Goal: Information Seeking & Learning: Find specific page/section

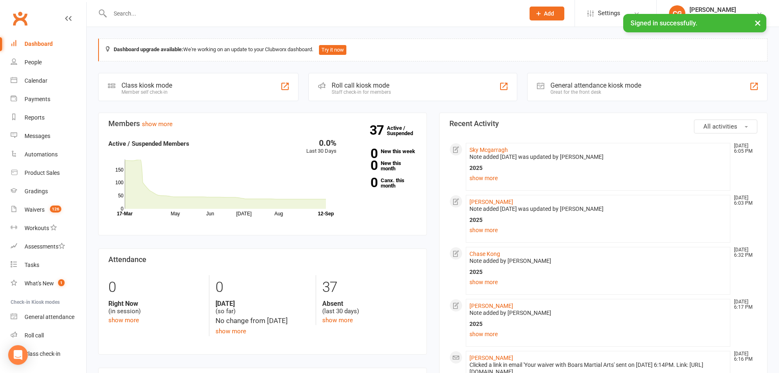
click at [189, 18] on input "text" at bounding box center [313, 13] width 411 height 11
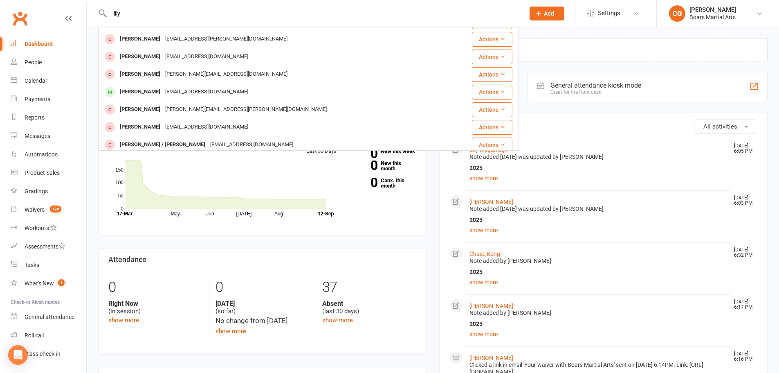
scroll to position [82, 0]
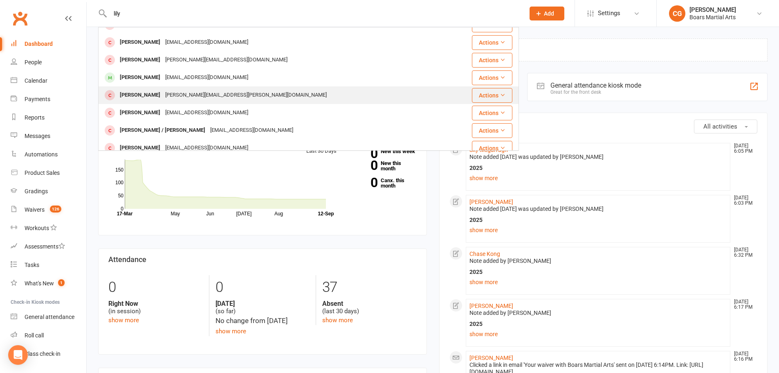
type input "lily"
click at [228, 96] on div "[PERSON_NAME] [PERSON_NAME][EMAIL_ADDRESS][PERSON_NAME][DOMAIN_NAME]" at bounding box center [273, 95] width 349 height 17
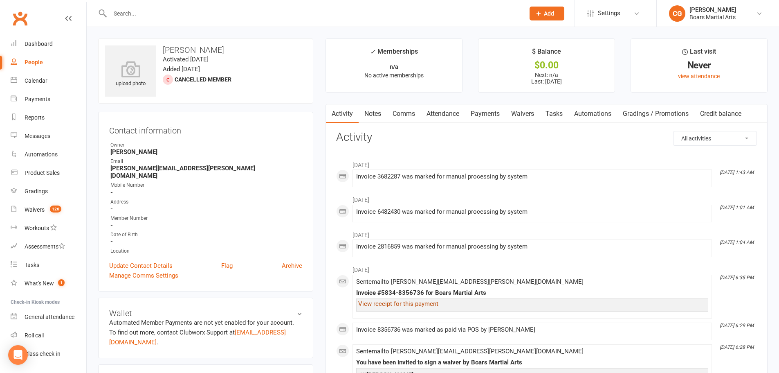
click at [400, 301] on link "View receipt for this payment" at bounding box center [398, 303] width 80 height 7
click at [245, 9] on input "text" at bounding box center [313, 13] width 411 height 11
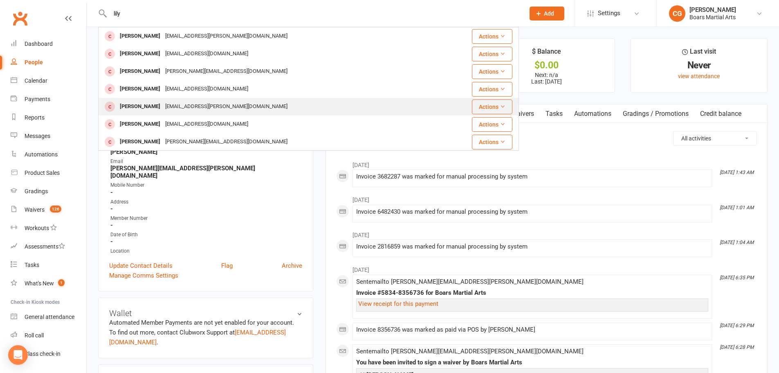
type input "lily"
click at [167, 110] on div "[EMAIL_ADDRESS][PERSON_NAME][DOMAIN_NAME]" at bounding box center [226, 107] width 127 height 12
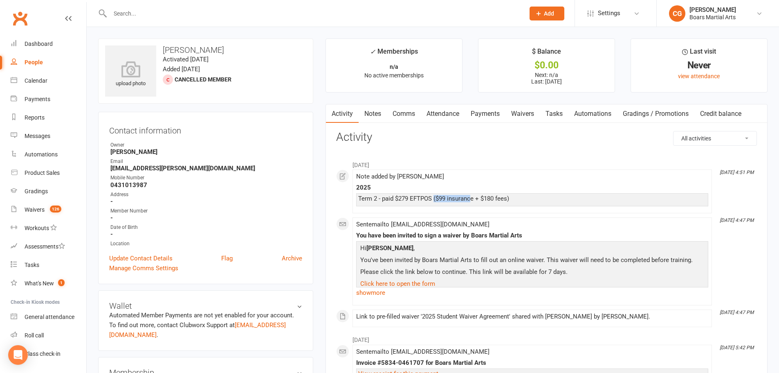
drag, startPoint x: 435, startPoint y: 198, endPoint x: 473, endPoint y: 196, distance: 38.5
click at [473, 196] on div "Term 2 - paid $279 EFTPOS ($99 insurance + $180 fees)" at bounding box center [532, 198] width 348 height 7
click at [532, 218] on li "[DATE] 4:47 PM Sent email to [EMAIL_ADDRESS][DOMAIN_NAME] You have been invited…" at bounding box center [532, 261] width 359 height 88
click at [381, 117] on link "Notes" at bounding box center [373, 113] width 28 height 19
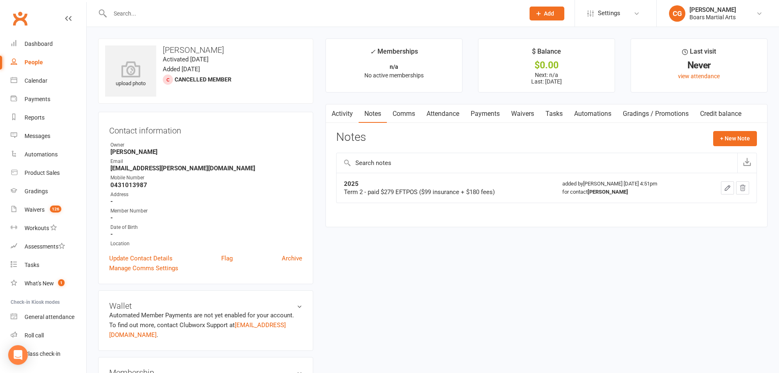
drag, startPoint x: 404, startPoint y: 193, endPoint x: 471, endPoint y: 194, distance: 67.5
click at [471, 194] on div "Term 2 - paid $279 EFTPOS ($99 insurance + $180 fees)" at bounding box center [446, 192] width 204 height 8
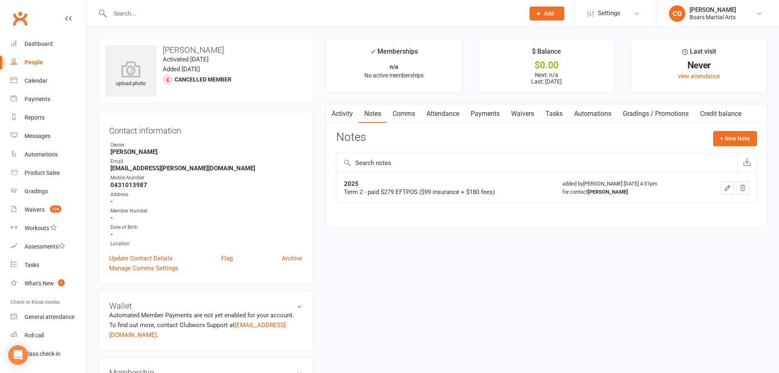
click at [190, 15] on input "text" at bounding box center [313, 13] width 411 height 11
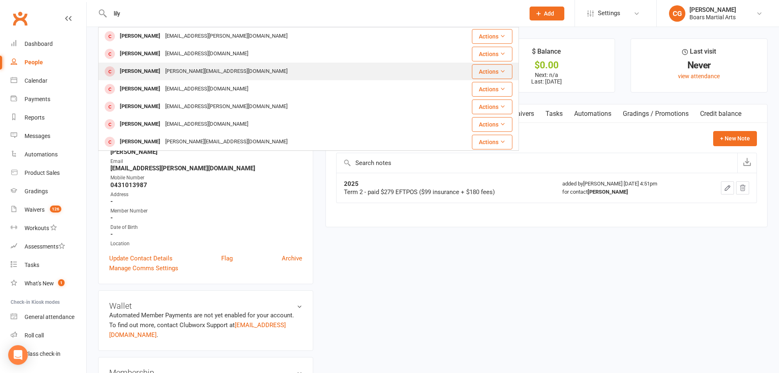
type input "lily"
click at [169, 69] on div "[PERSON_NAME][EMAIL_ADDRESS][DOMAIN_NAME]" at bounding box center [226, 71] width 127 height 12
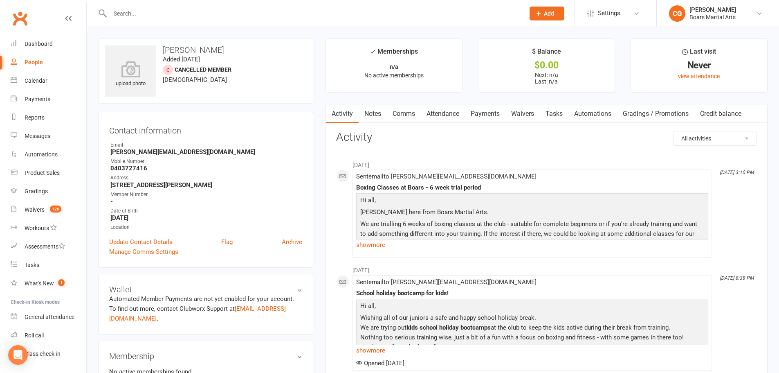
click at [375, 117] on link "Notes" at bounding box center [373, 113] width 28 height 19
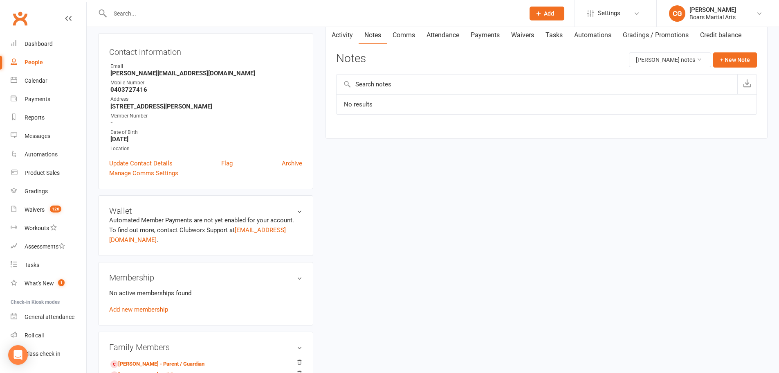
scroll to position [82, 0]
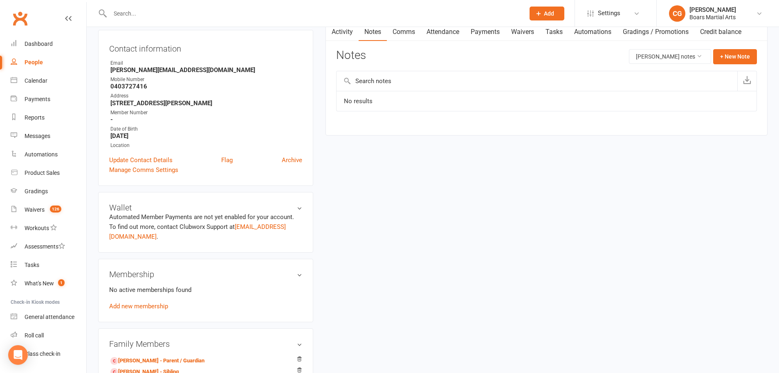
click at [299, 269] on h3 "Membership" at bounding box center [205, 273] width 193 height 9
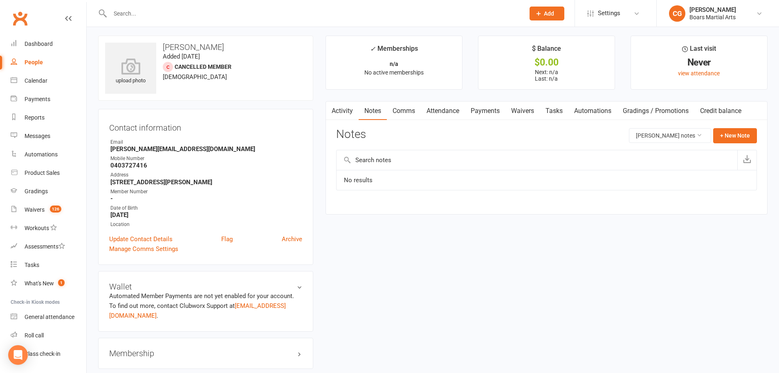
scroll to position [0, 0]
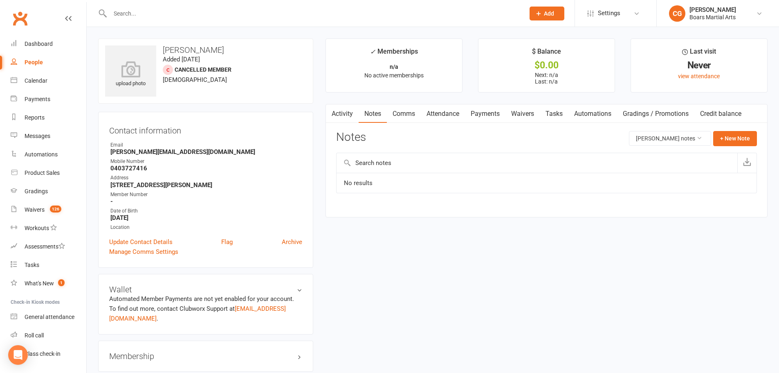
click at [405, 112] on link "Comms" at bounding box center [404, 113] width 34 height 19
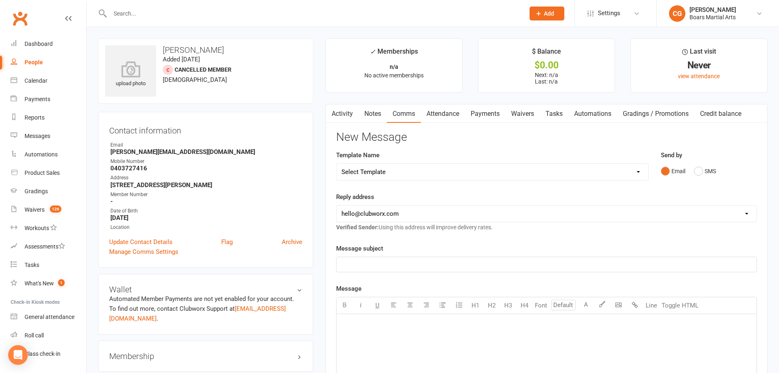
click at [340, 110] on link "Activity" at bounding box center [342, 113] width 33 height 19
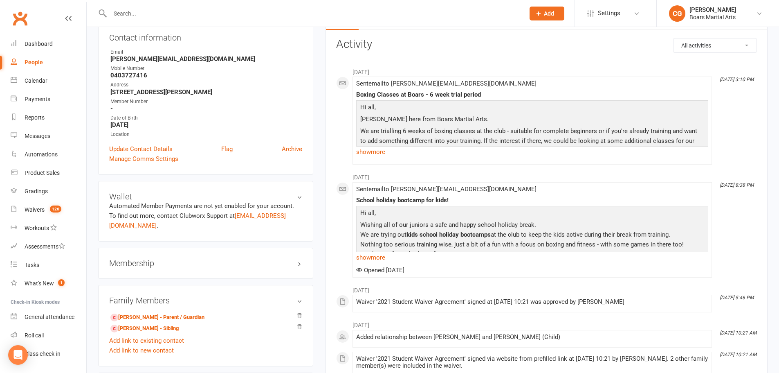
scroll to position [204, 0]
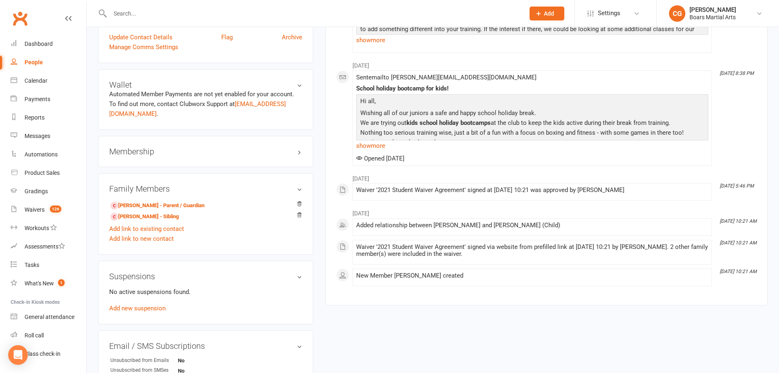
click at [510, 325] on div "upload photo [PERSON_NAME] Added [DATE] Cancelled member [DEMOGRAPHIC_DATA] Con…" at bounding box center [433, 200] width 682 height 732
click at [518, 321] on div "upload photo [PERSON_NAME] Added [DATE] Cancelled member [DEMOGRAPHIC_DATA] Con…" at bounding box center [433, 200] width 682 height 732
click at [534, 304] on div "Activity Notes Comms Attendance Payments Waivers Tasks Automations Gradings / P…" at bounding box center [547, 102] width 442 height 406
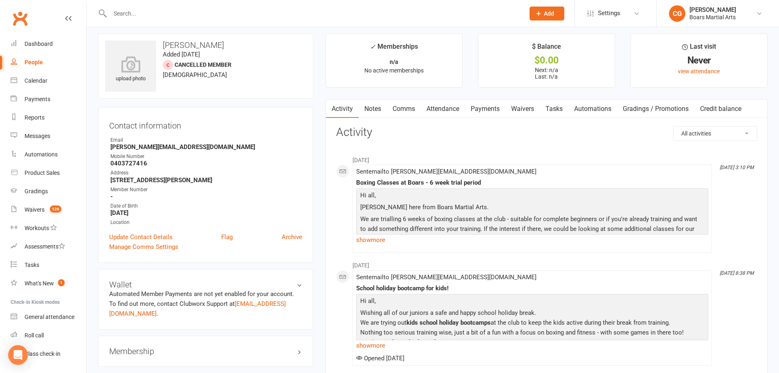
scroll to position [0, 0]
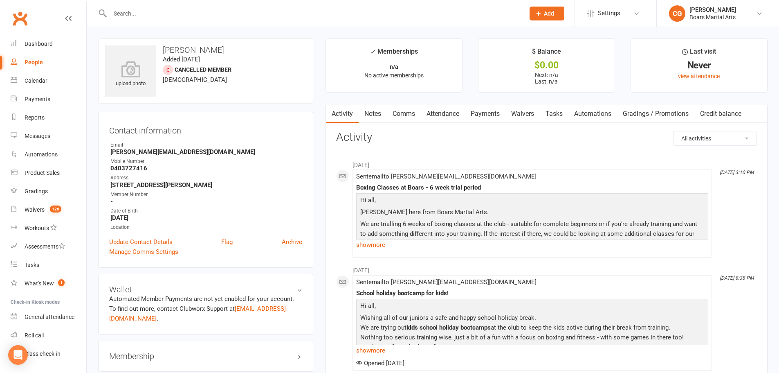
click at [203, 12] on input "text" at bounding box center [313, 13] width 411 height 11
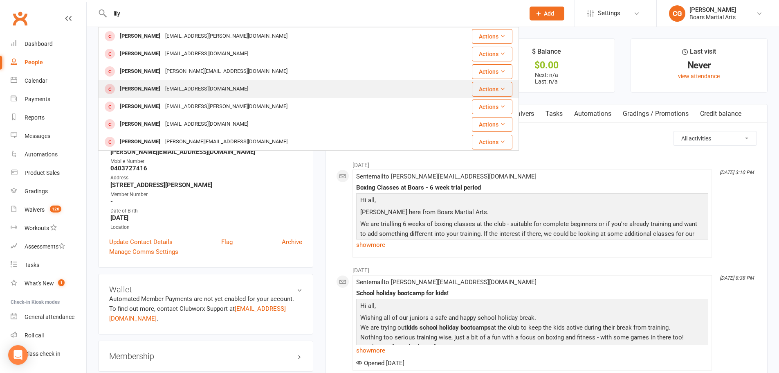
type input "lily"
click at [182, 85] on div "[EMAIL_ADDRESS][DOMAIN_NAME]" at bounding box center [207, 89] width 88 height 12
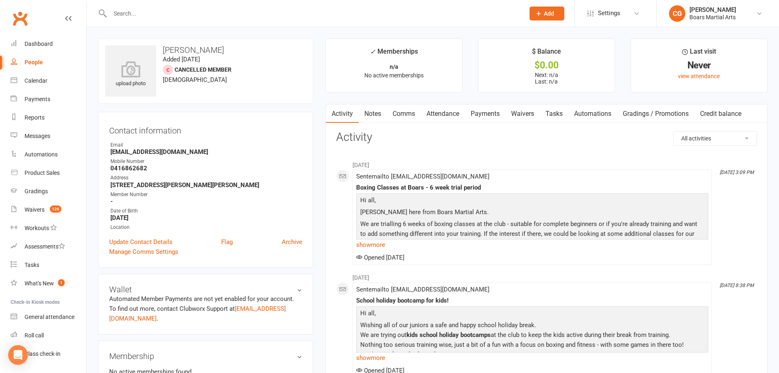
click at [377, 112] on link "Notes" at bounding box center [373, 113] width 28 height 19
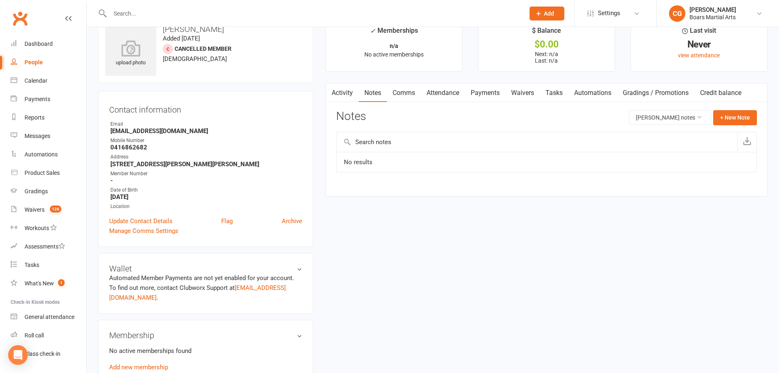
scroll to position [41, 0]
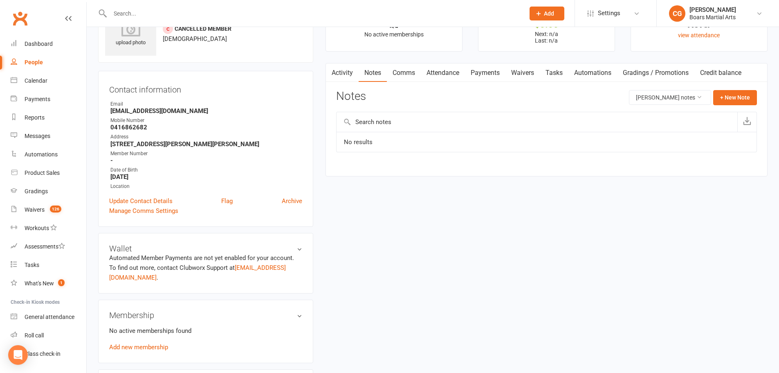
click at [332, 67] on icon "button" at bounding box center [330, 71] width 5 height 9
click at [355, 76] on link "Activity" at bounding box center [342, 72] width 33 height 19
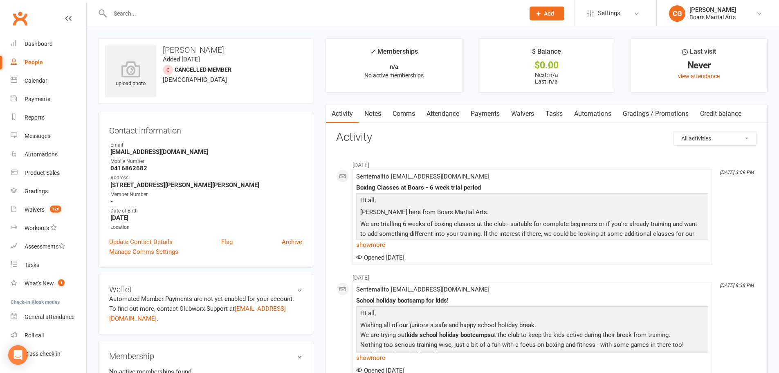
click at [159, 12] on input "text" at bounding box center [313, 13] width 411 height 11
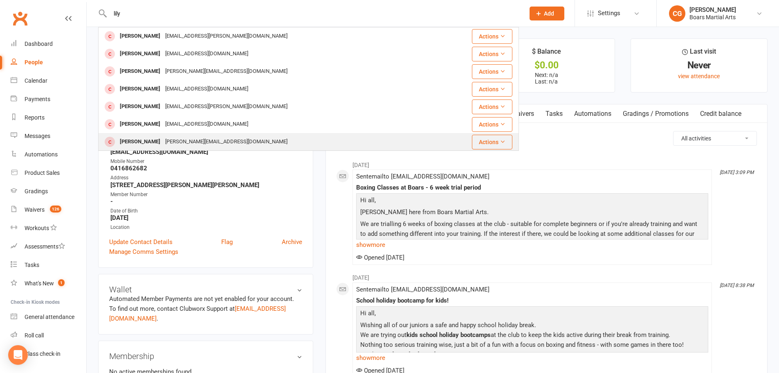
type input "lily"
click at [152, 139] on div "[PERSON_NAME]" at bounding box center [139, 142] width 45 height 12
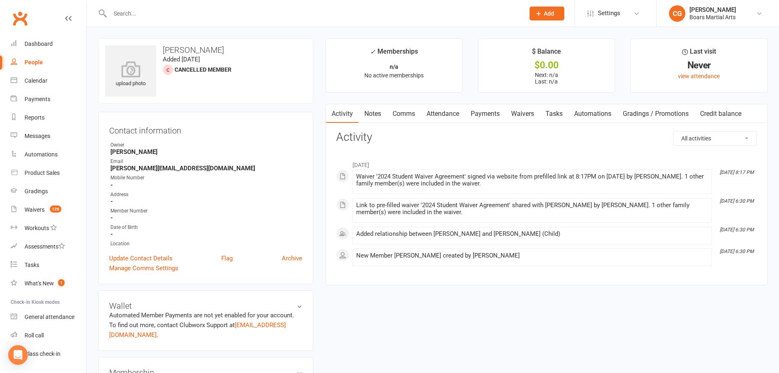
click at [377, 115] on link "Notes" at bounding box center [373, 113] width 28 height 19
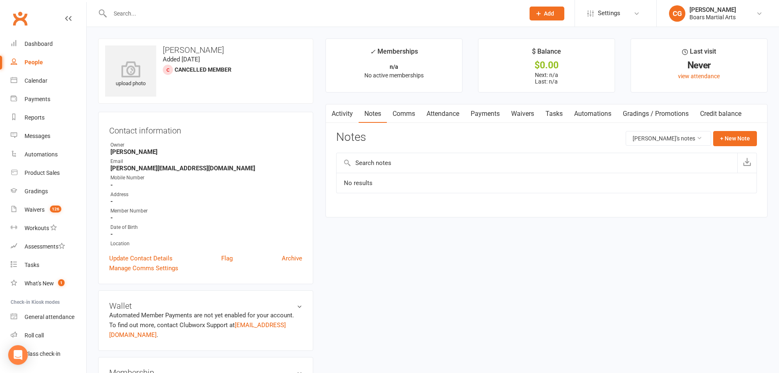
click at [347, 110] on link "Activity" at bounding box center [342, 113] width 33 height 19
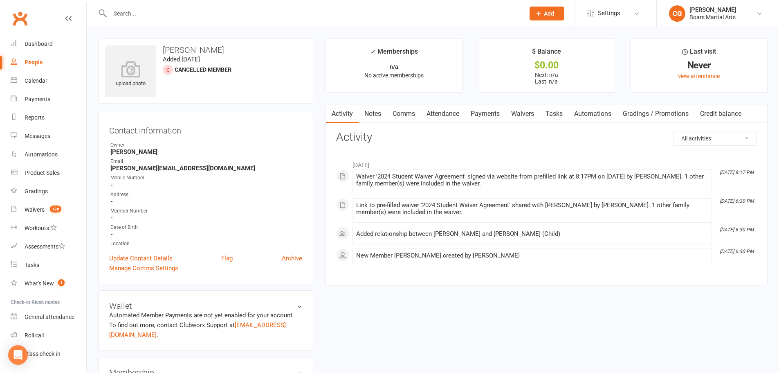
click at [191, 11] on input "text" at bounding box center [313, 13] width 411 height 11
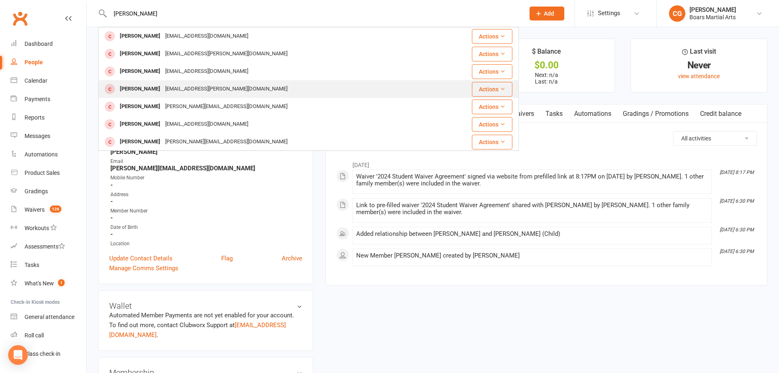
type input "[PERSON_NAME]"
click at [182, 88] on div "[EMAIL_ADDRESS][PERSON_NAME][DOMAIN_NAME]" at bounding box center [226, 89] width 127 height 12
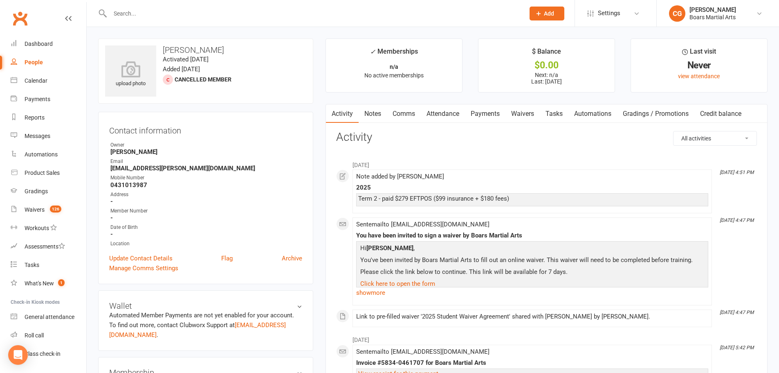
click at [373, 112] on link "Notes" at bounding box center [373, 113] width 28 height 19
